Goal: Use online tool/utility: Use online tool/utility

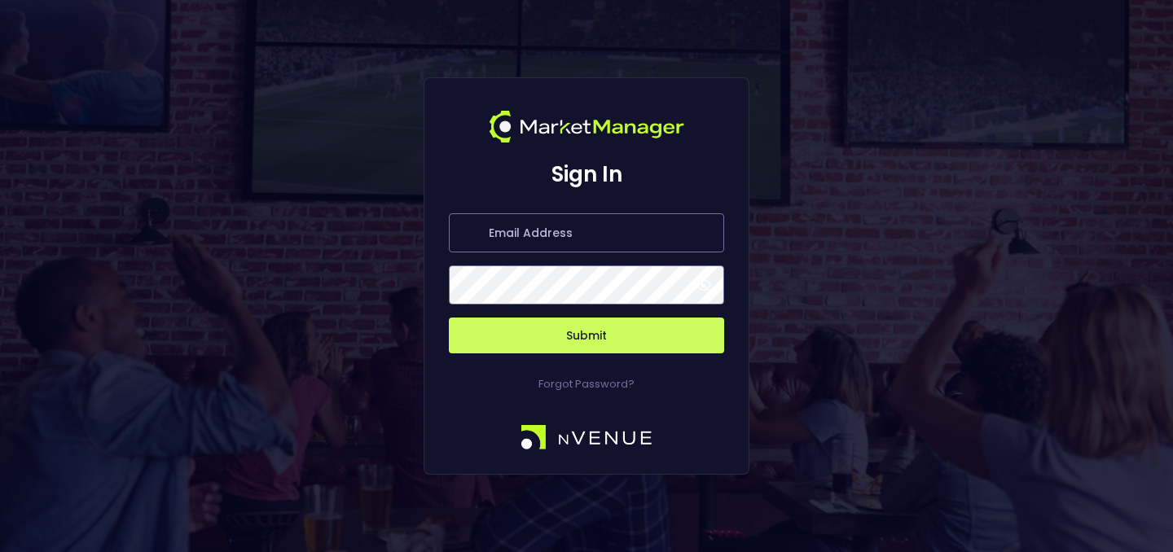
type input "[PERSON_NAME][EMAIL_ADDRESS][DOMAIN_NAME]"
click at [600, 328] on button "Submit" at bounding box center [586, 336] width 275 height 36
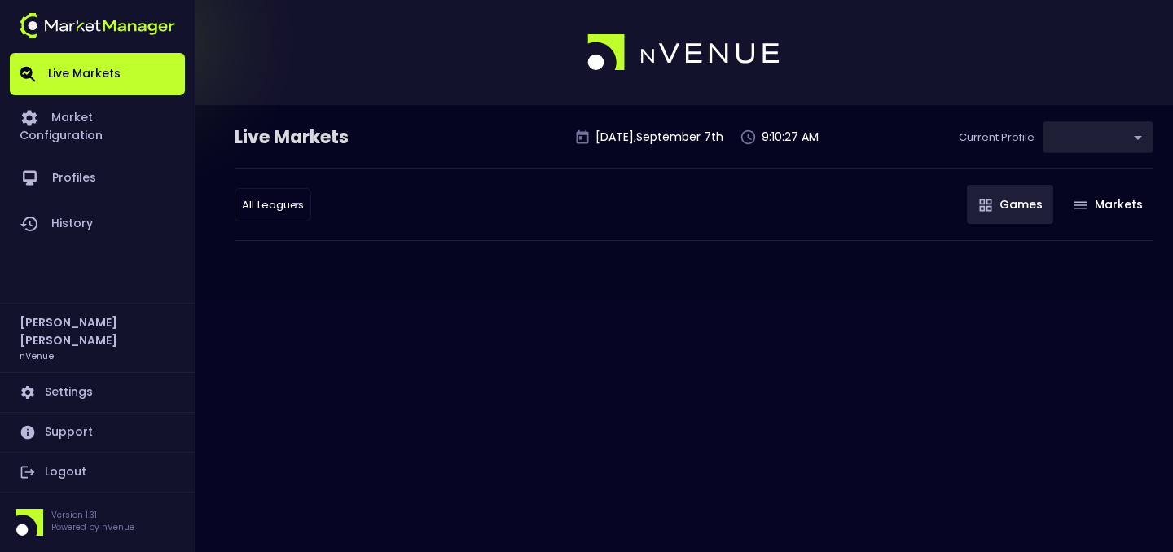
type input "9d8bad92-567c-44a6-ba12-e9bc101fa057"
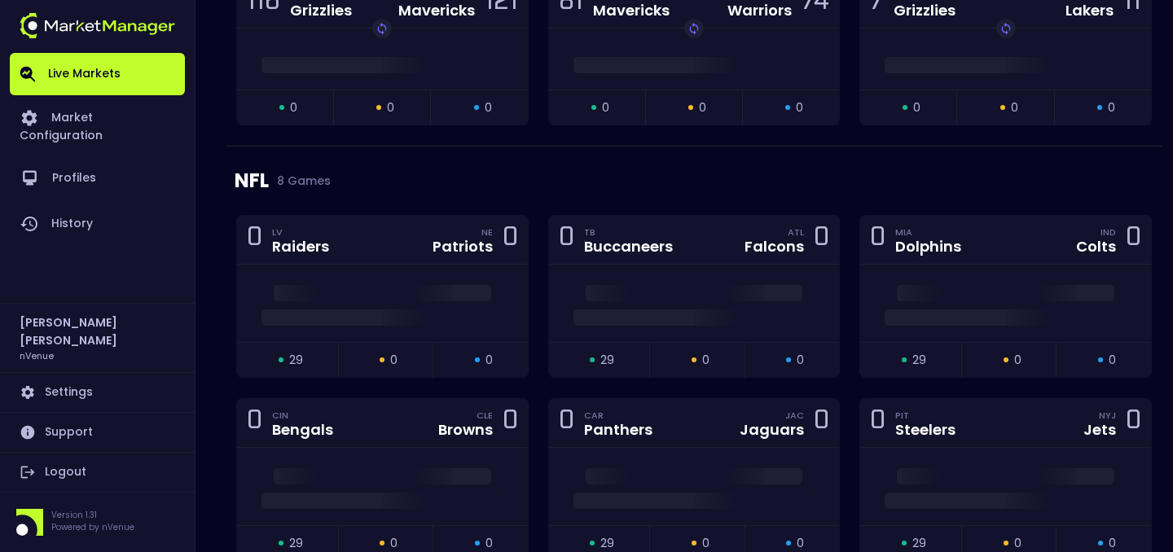
scroll to position [1451, 0]
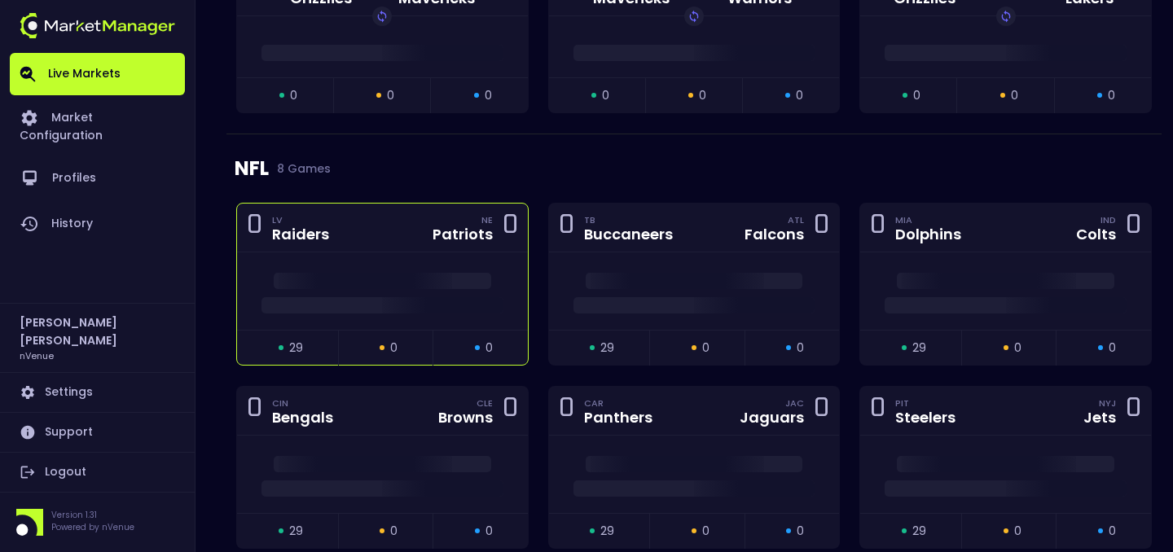
click at [485, 317] on div at bounding box center [382, 291] width 291 height 77
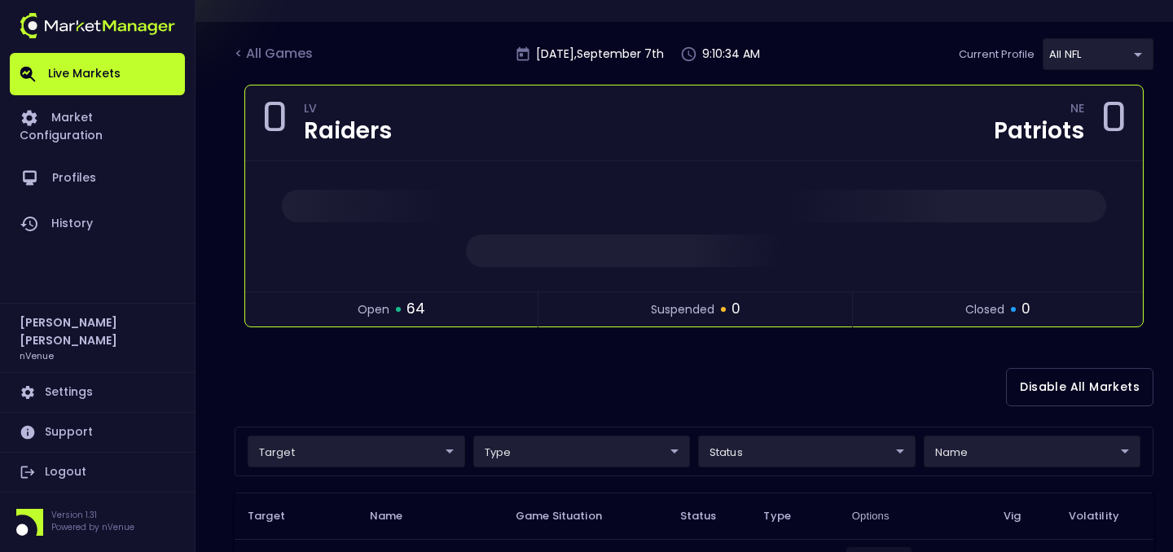
scroll to position [268, 0]
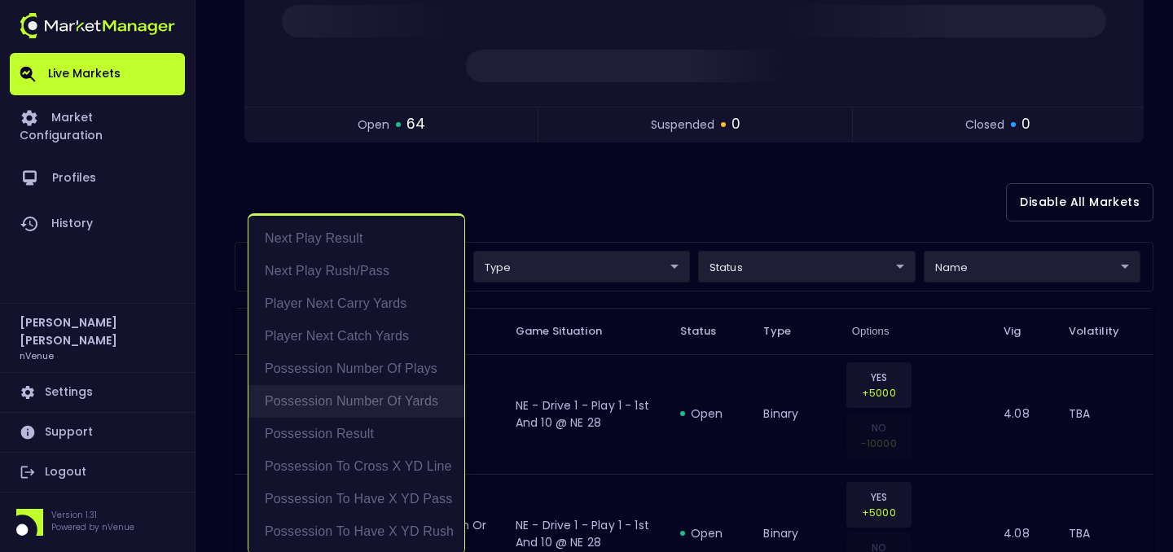
click at [423, 396] on li "Possession Number of Yards" at bounding box center [356, 401] width 216 height 33
type input "Possession Number of Yards"
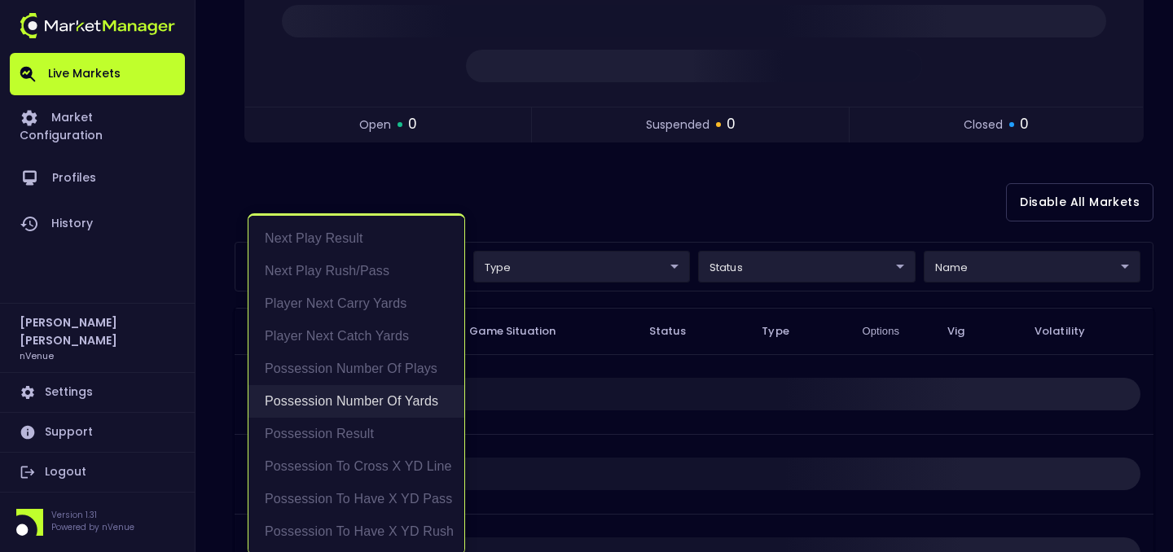
click at [415, 385] on li "Possession Number of Yards" at bounding box center [356, 401] width 216 height 33
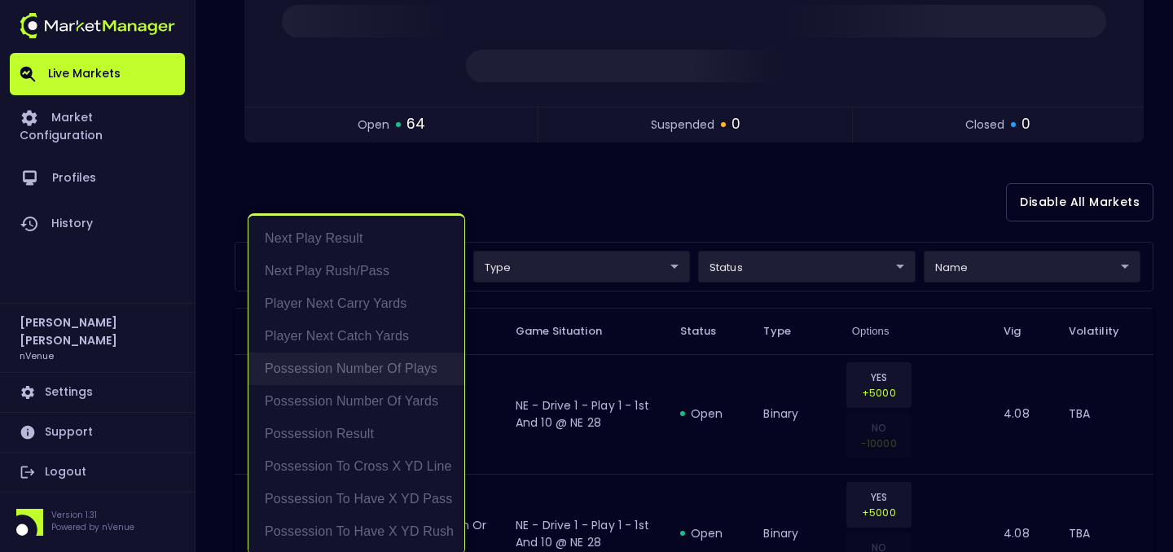
click at [433, 357] on li "Possession Number of Plays" at bounding box center [356, 369] width 216 height 33
type input "Possession Number of Plays"
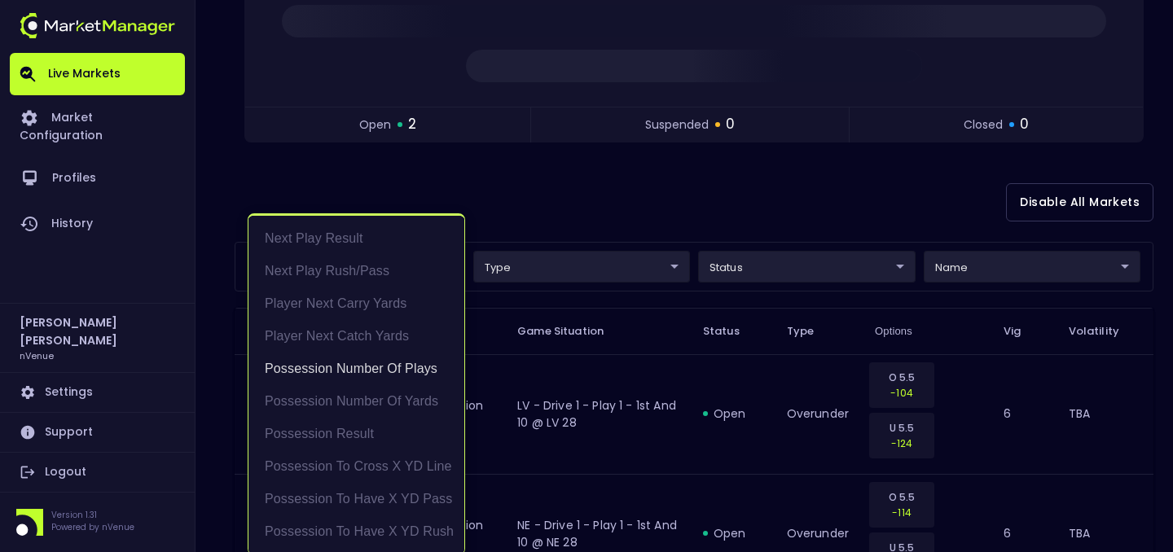
click at [553, 249] on div at bounding box center [586, 276] width 1173 height 552
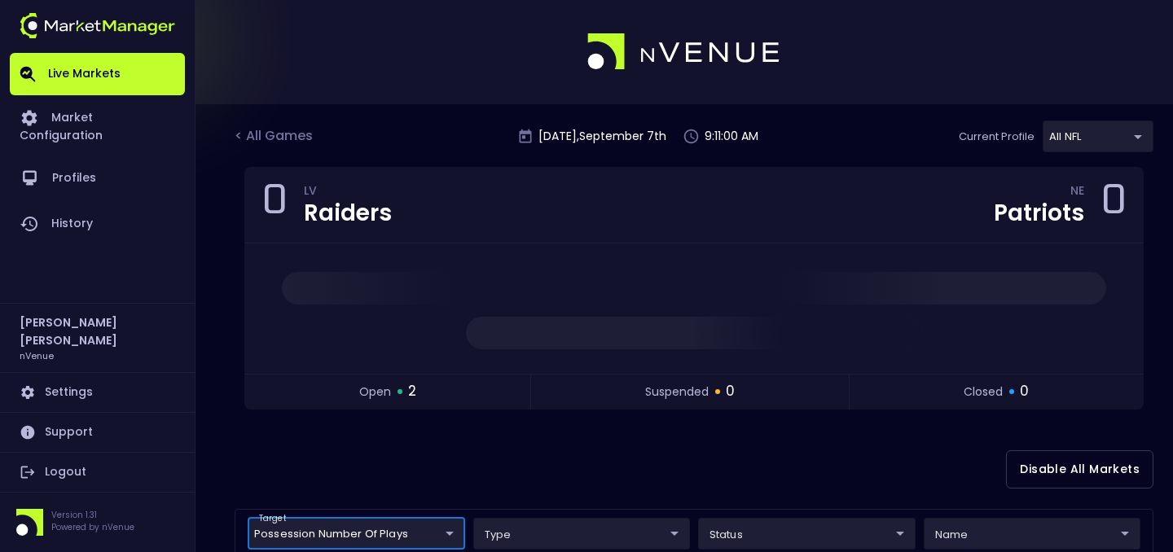
scroll to position [0, 0]
click at [260, 144] on div "< All Games" at bounding box center [275, 137] width 81 height 21
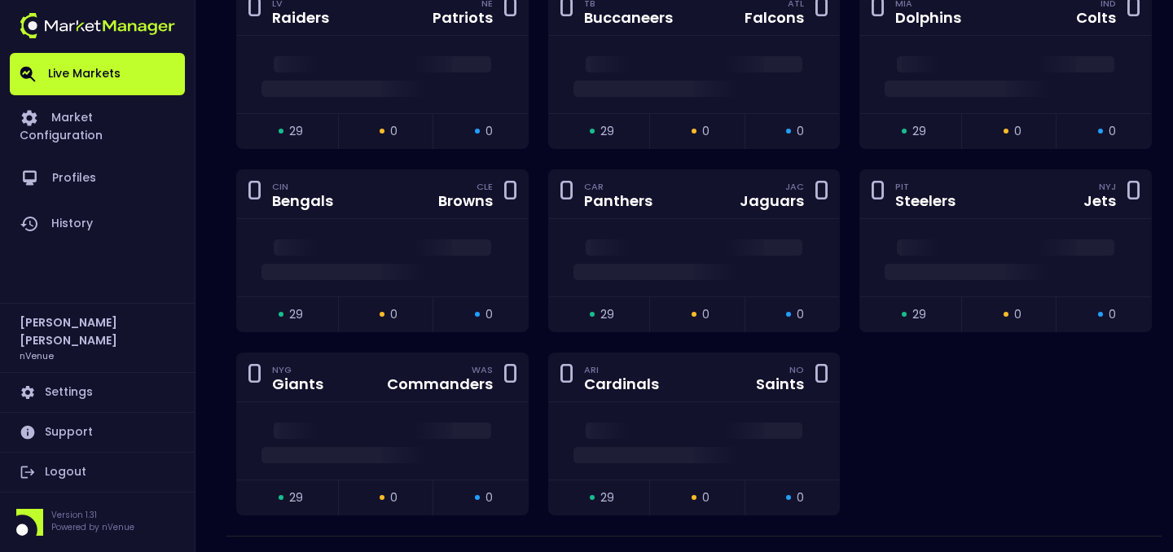
scroll to position [1759, 0]
